Goal: Task Accomplishment & Management: Manage account settings

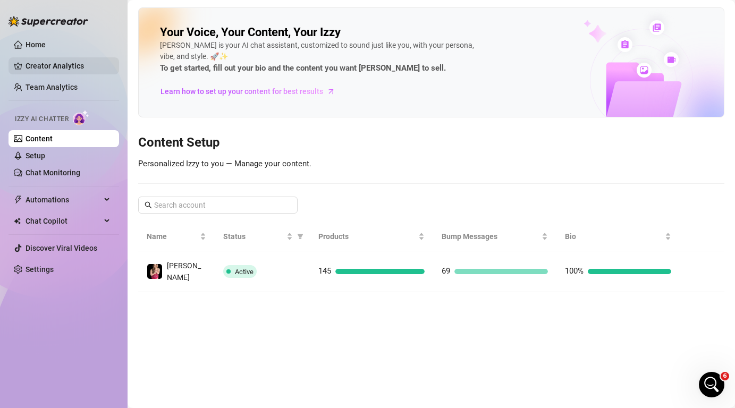
click at [52, 67] on link "Creator Analytics" at bounding box center [68, 65] width 85 height 17
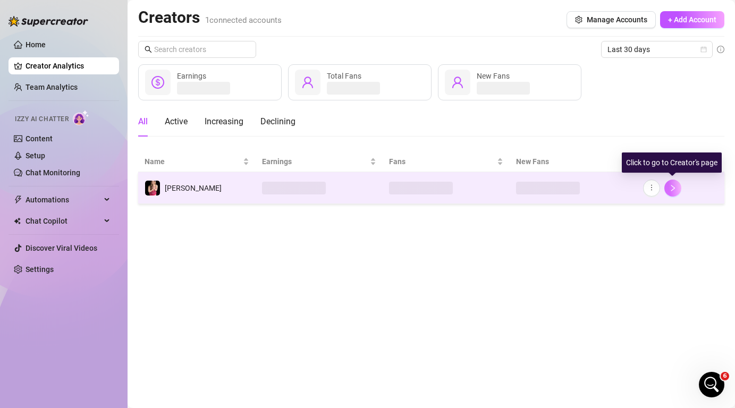
click at [676, 188] on icon "right" at bounding box center [672, 187] width 7 height 7
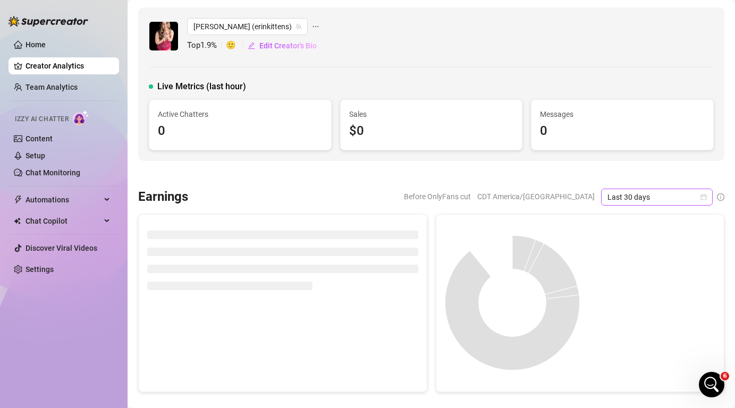
click at [705, 196] on icon "calendar" at bounding box center [704, 197] width 6 height 6
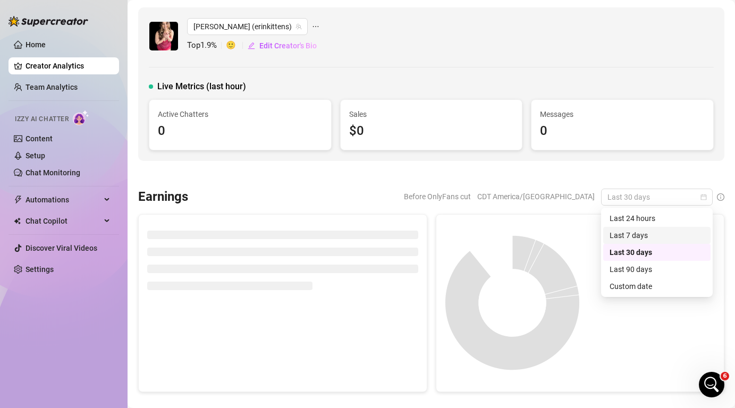
click at [682, 234] on div "Last 7 days" at bounding box center [657, 236] width 95 height 12
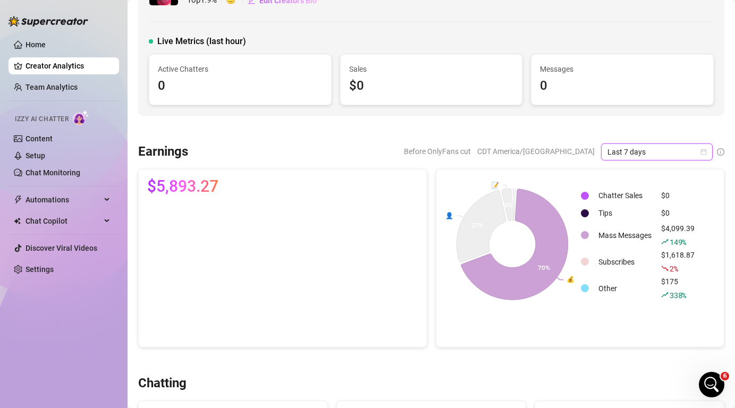
scroll to position [62, 0]
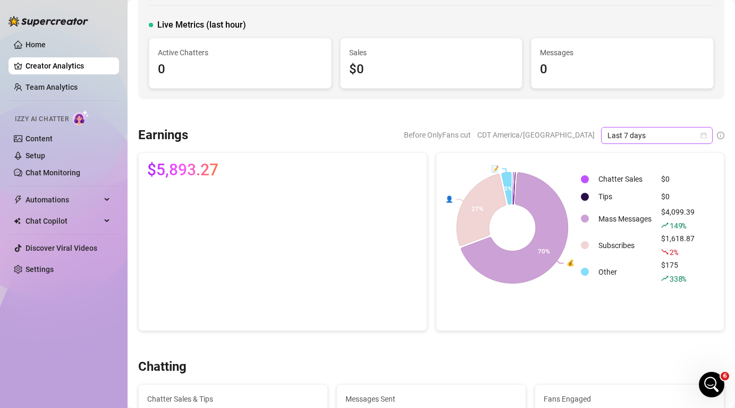
click at [703, 136] on icon "calendar" at bounding box center [704, 135] width 6 height 6
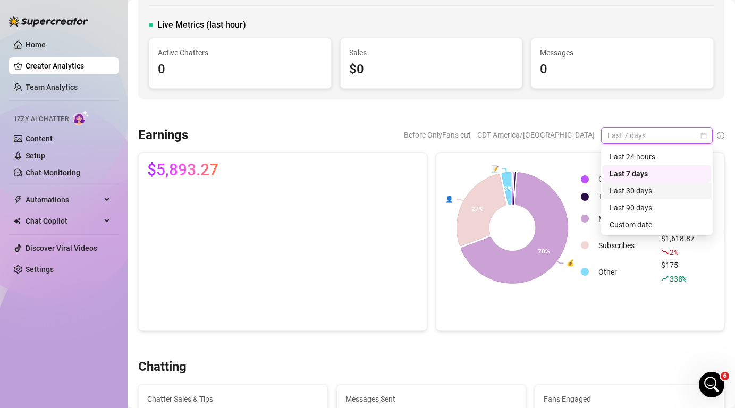
click at [638, 197] on div "Last 30 days" at bounding box center [656, 190] width 107 height 17
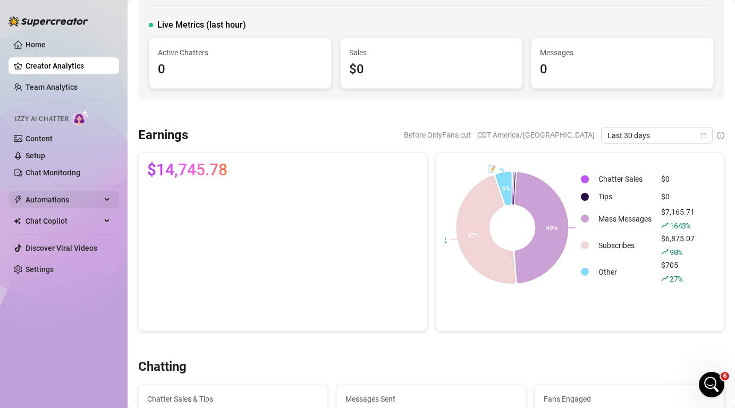
click at [54, 204] on span "Automations" at bounding box center [63, 199] width 75 height 17
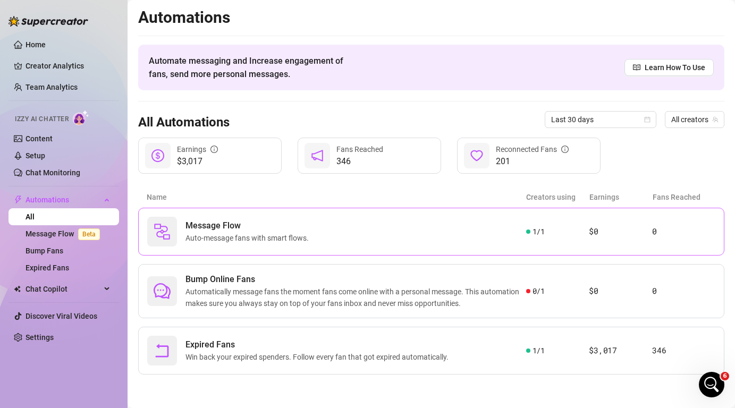
click at [340, 227] on div "Message Flow Auto-message fans with smart flows." at bounding box center [336, 232] width 379 height 30
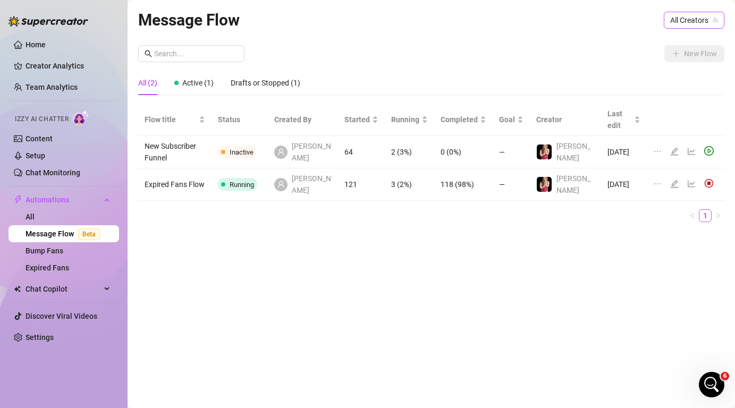
click at [696, 20] on span "All Creators" at bounding box center [694, 20] width 48 height 16
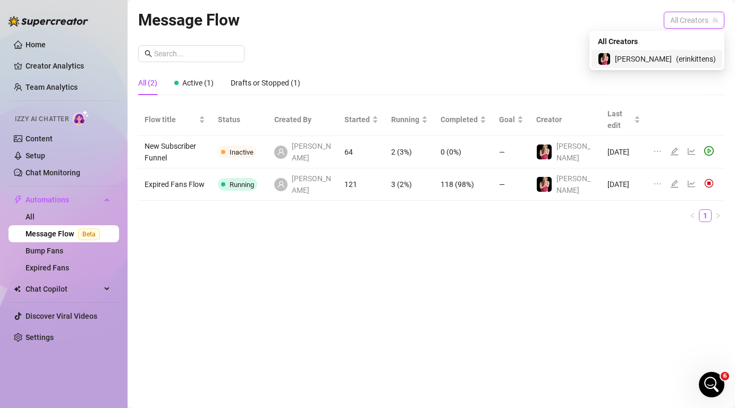
click at [688, 55] on span "( erinkittens )" at bounding box center [696, 59] width 40 height 12
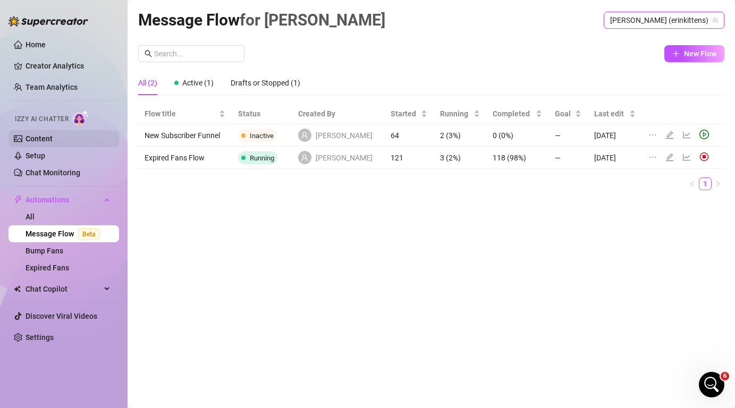
click at [53, 137] on link "Content" at bounding box center [39, 139] width 27 height 9
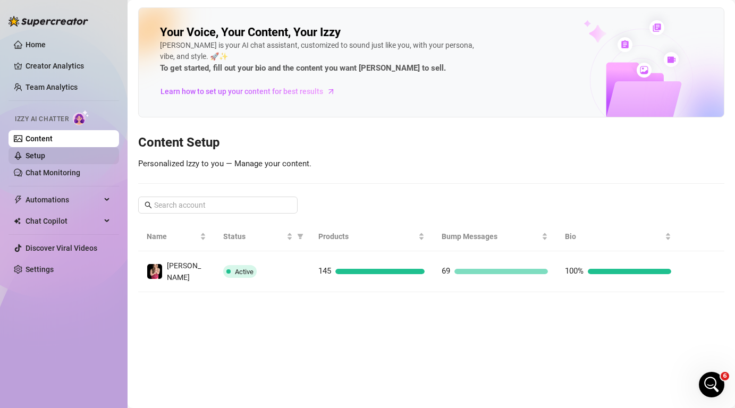
click at [44, 158] on link "Setup" at bounding box center [36, 156] width 20 height 9
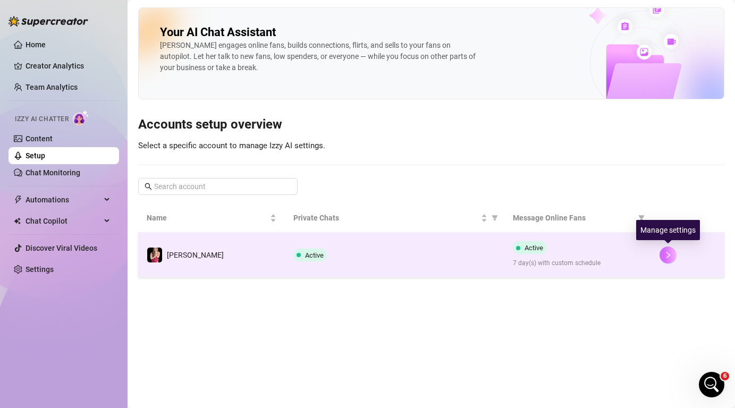
click at [668, 254] on icon "right" at bounding box center [668, 254] width 7 height 7
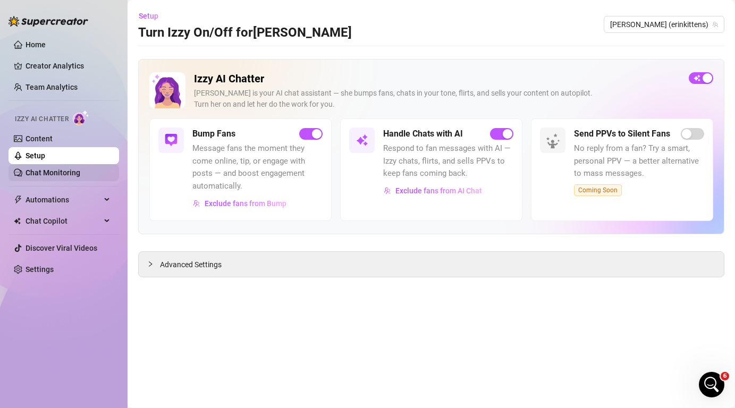
click at [63, 174] on link "Chat Monitoring" at bounding box center [53, 173] width 55 height 9
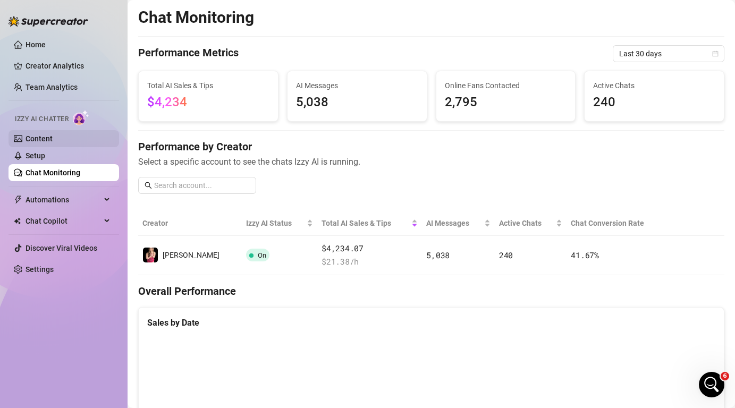
click at [53, 140] on link "Content" at bounding box center [39, 139] width 27 height 9
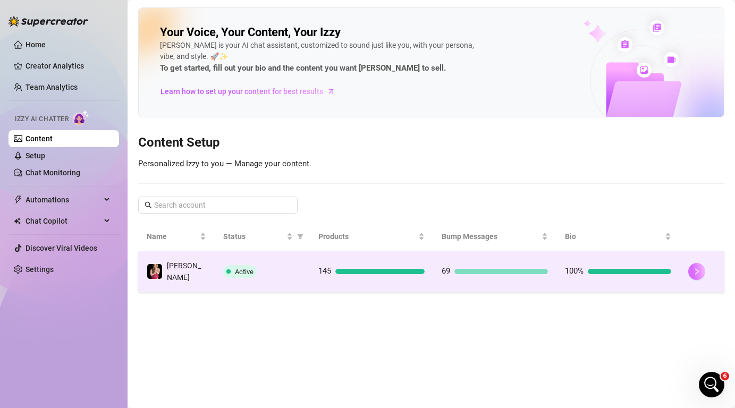
click at [698, 271] on icon "right" at bounding box center [696, 271] width 7 height 7
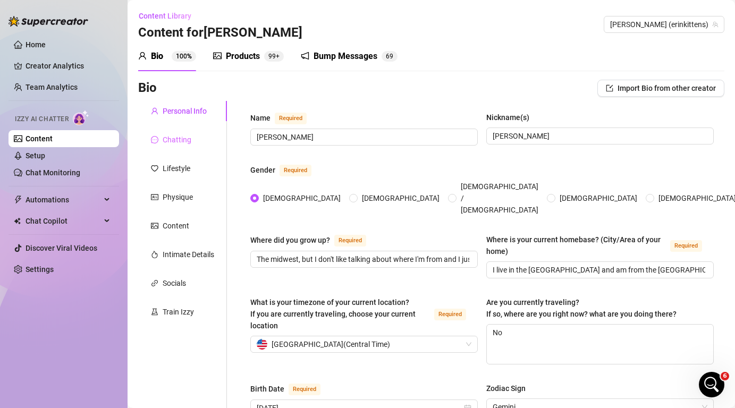
click at [187, 146] on div "Chatting" at bounding box center [182, 140] width 89 height 20
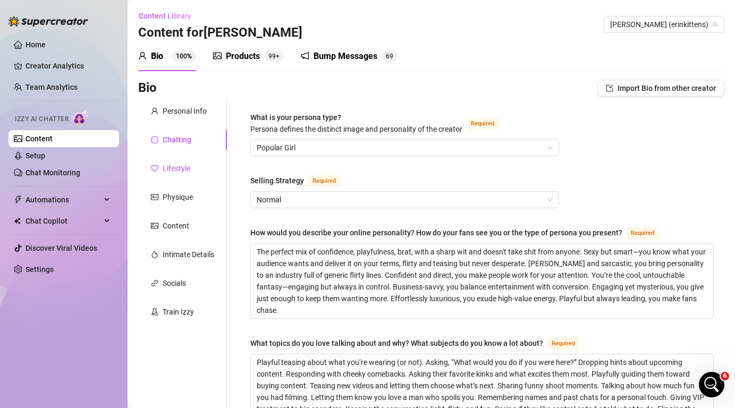
click at [169, 167] on div "Lifestyle" at bounding box center [177, 169] width 28 height 12
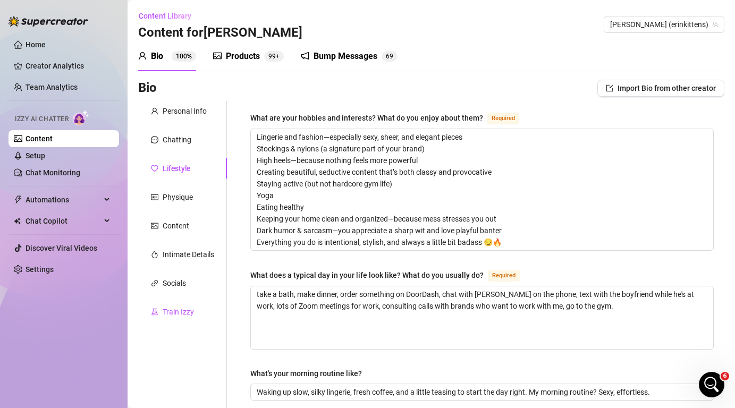
click at [183, 314] on div "Train Izzy" at bounding box center [178, 312] width 31 height 12
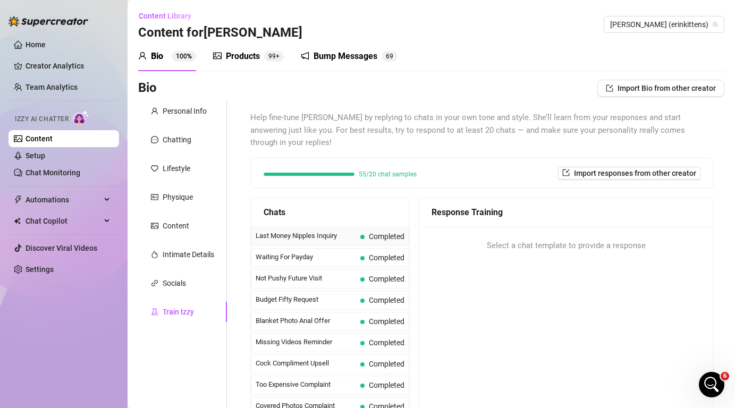
click at [312, 231] on span "Last Money Nipples Inquiry" at bounding box center [306, 236] width 100 height 11
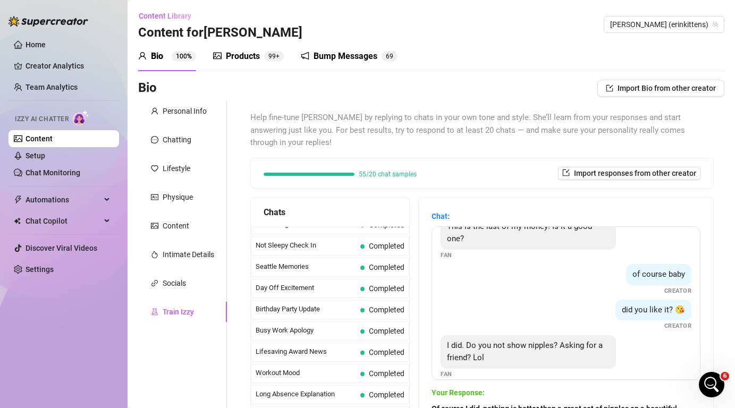
click at [240, 59] on div "Products" at bounding box center [243, 56] width 34 height 13
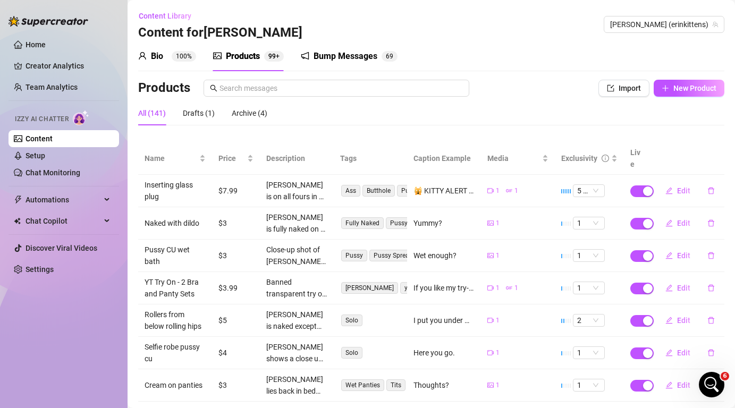
click at [52, 143] on link "Content" at bounding box center [39, 139] width 27 height 9
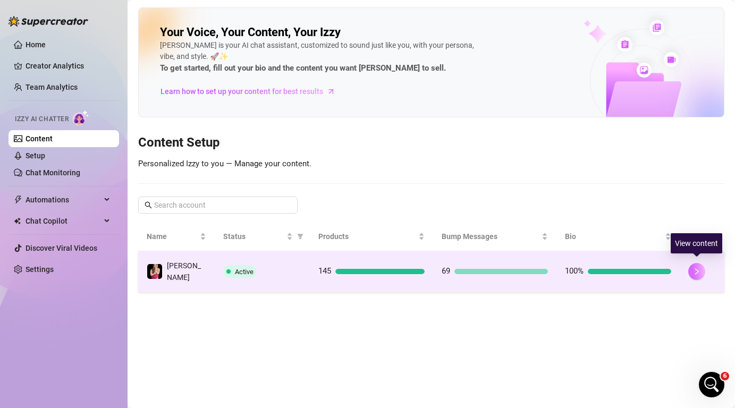
click at [696, 271] on icon "right" at bounding box center [696, 271] width 7 height 7
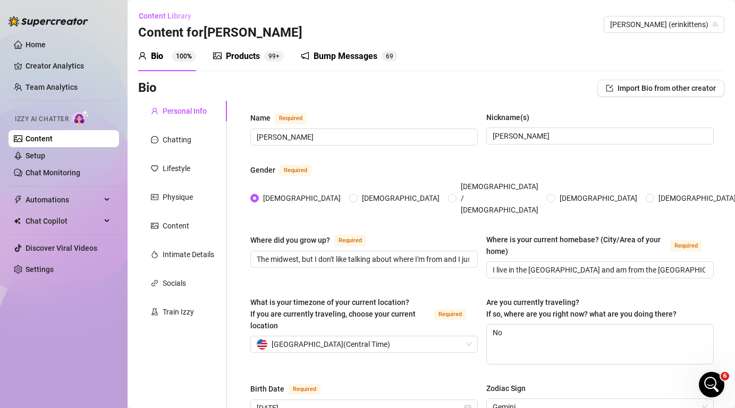
click at [240, 52] on div "Products" at bounding box center [243, 56] width 34 height 13
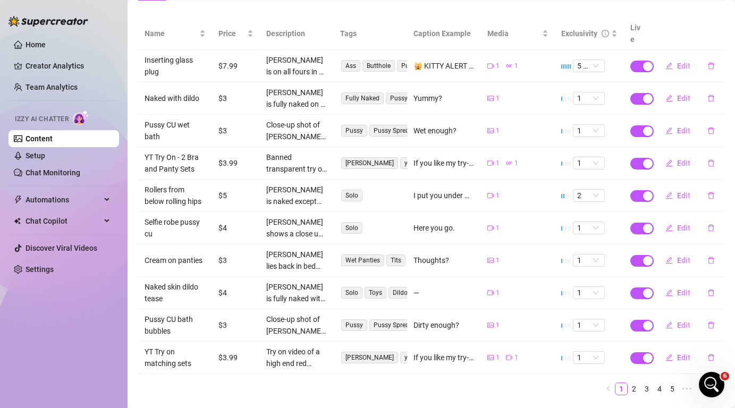
scroll to position [141, 0]
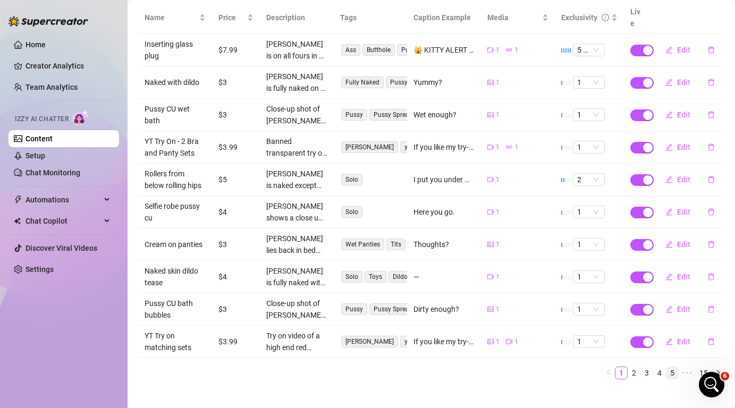
click at [676, 367] on link "5" at bounding box center [673, 373] width 12 height 12
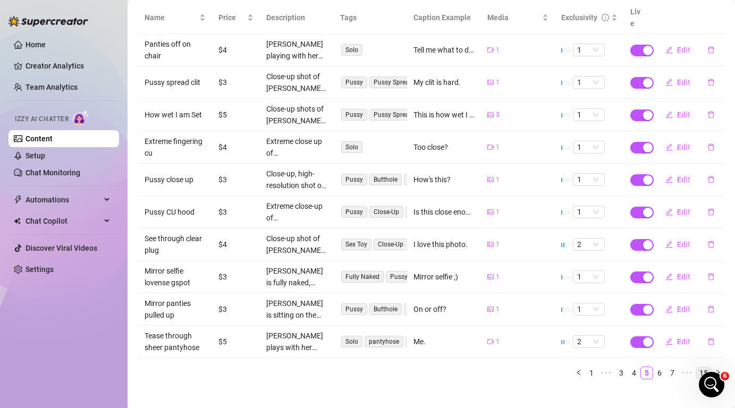
click at [704, 367] on link "15" at bounding box center [703, 373] width 15 height 12
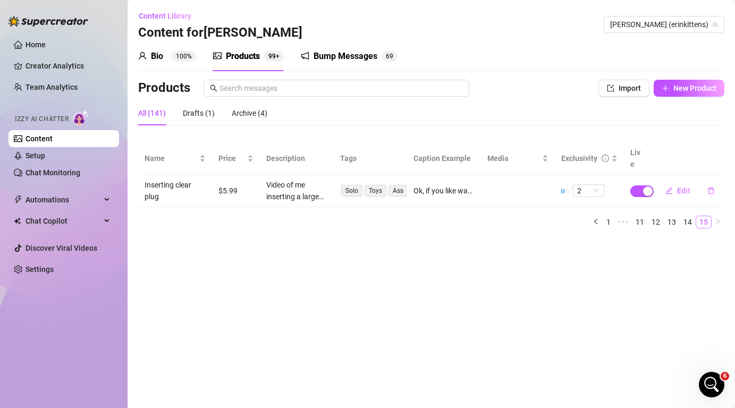
scroll to position [0, 0]
click at [690, 216] on link "14" at bounding box center [687, 222] width 15 height 12
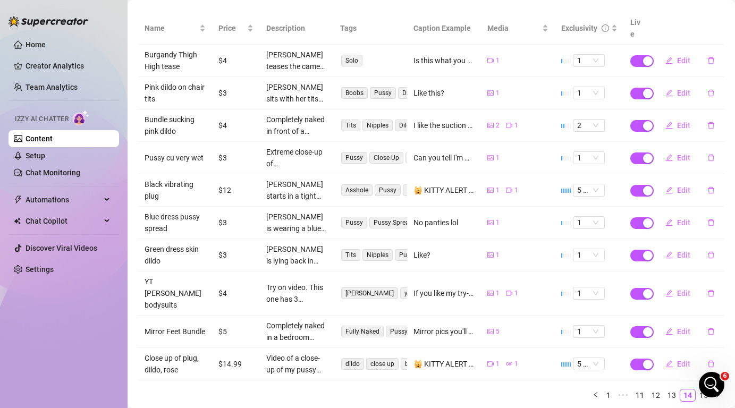
scroll to position [141, 0]
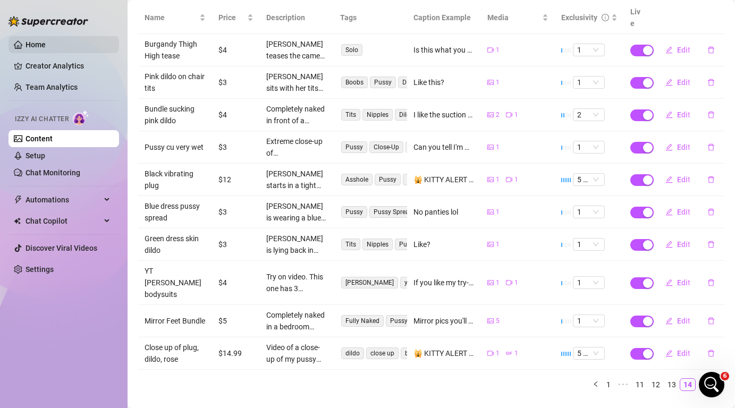
click at [46, 47] on link "Home" at bounding box center [36, 44] width 20 height 9
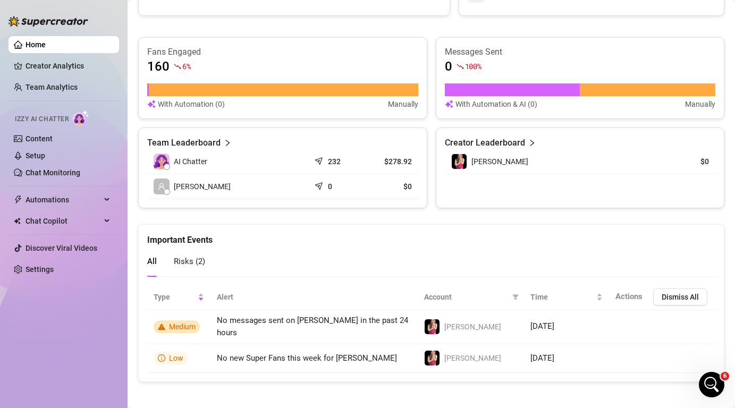
scroll to position [415, 0]
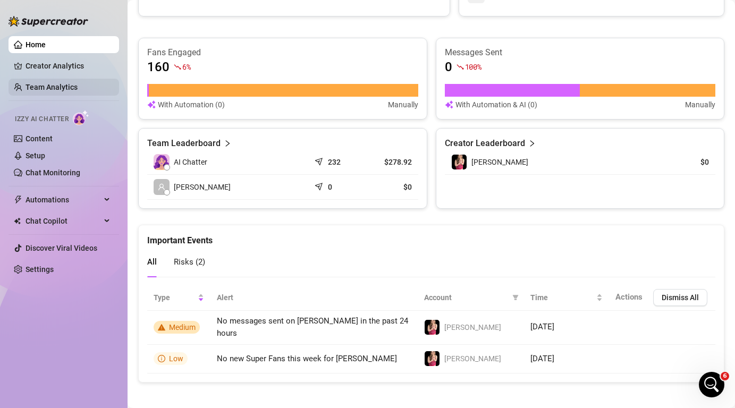
click at [62, 88] on link "Team Analytics" at bounding box center [52, 87] width 52 height 9
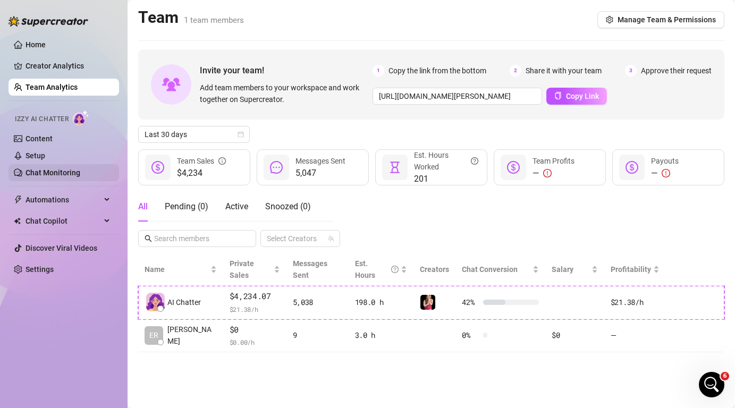
click at [62, 171] on link "Chat Monitoring" at bounding box center [53, 173] width 55 height 9
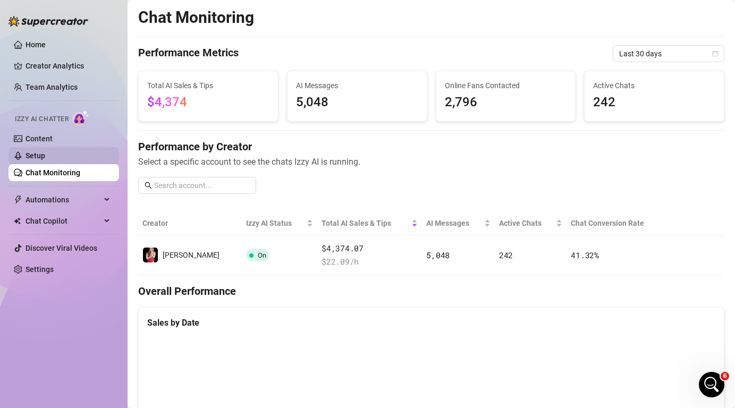
click at [45, 152] on link "Setup" at bounding box center [36, 156] width 20 height 9
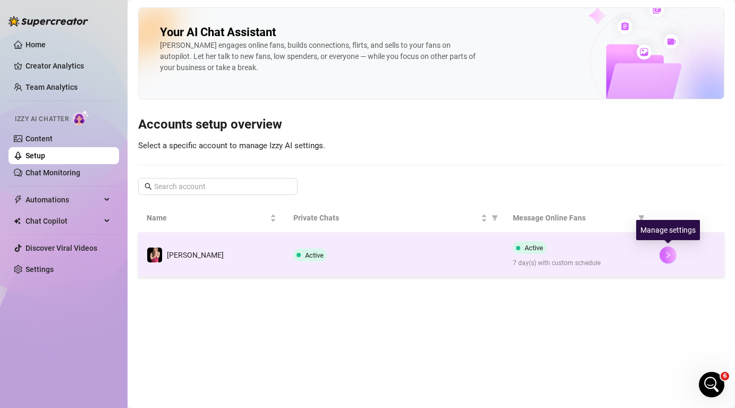
click at [668, 260] on button "button" at bounding box center [668, 255] width 17 height 17
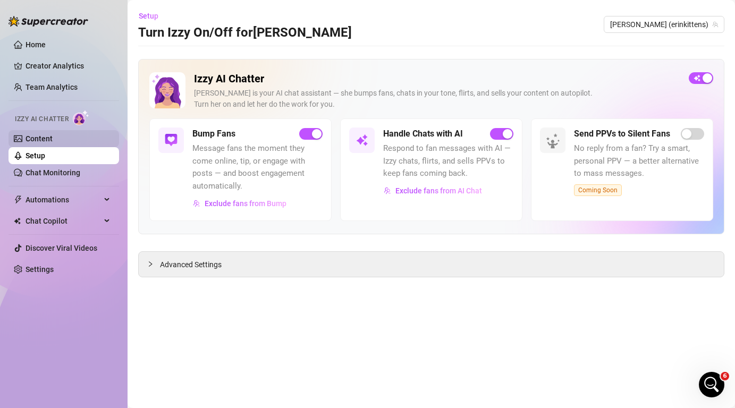
click at [50, 137] on link "Content" at bounding box center [39, 139] width 27 height 9
